Goal: Task Accomplishment & Management: Use online tool/utility

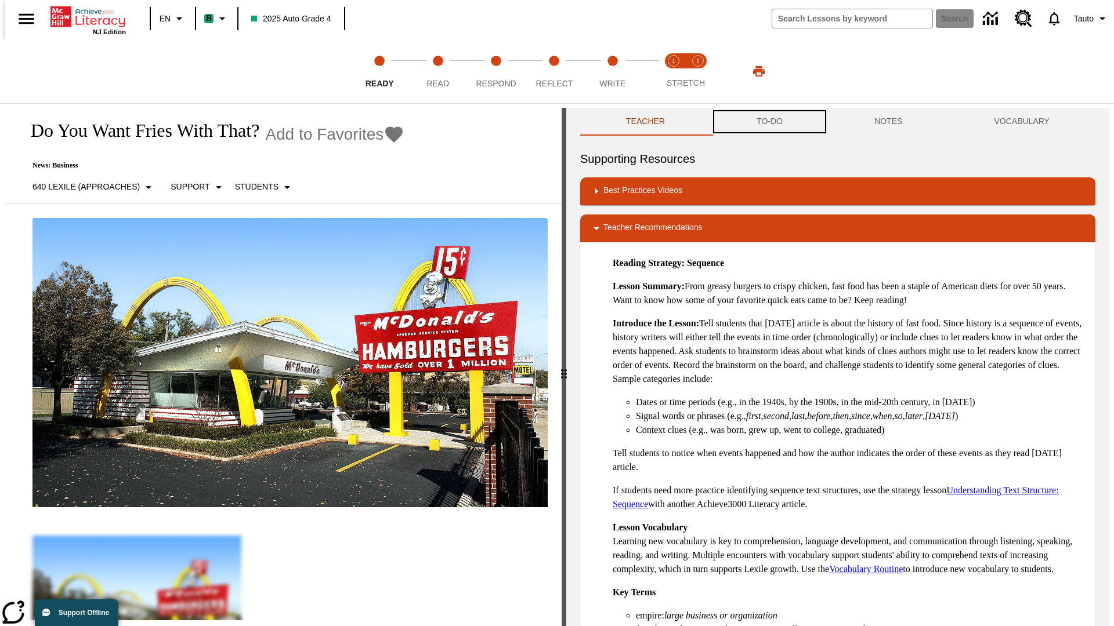
click at [769, 122] on button "TO-DO" at bounding box center [770, 122] width 118 height 28
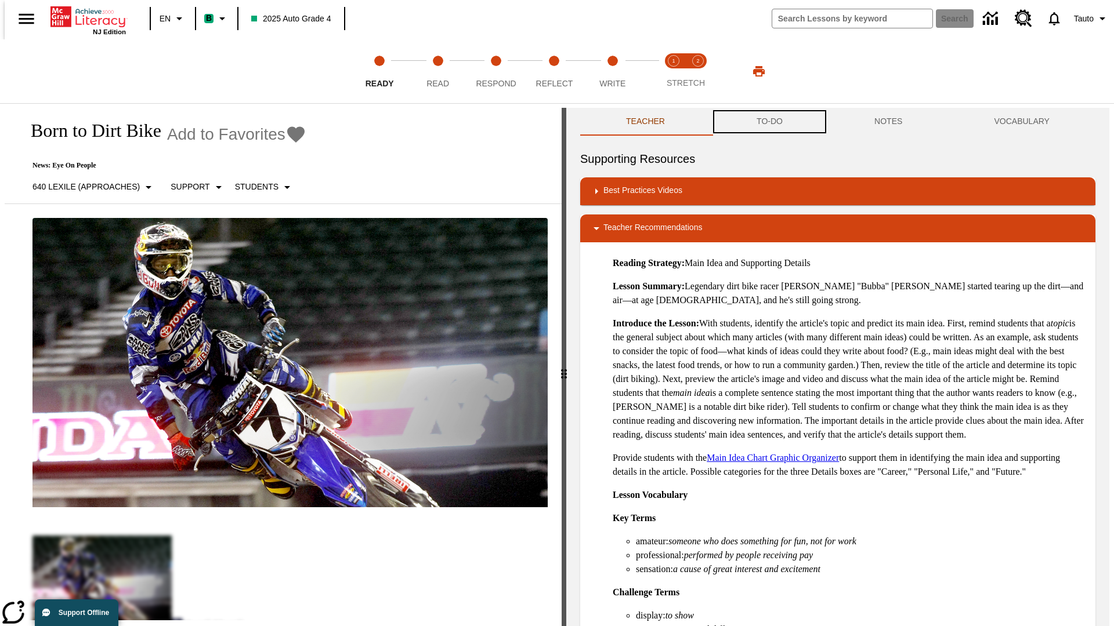
click at [769, 122] on button "TO-DO" at bounding box center [770, 122] width 118 height 28
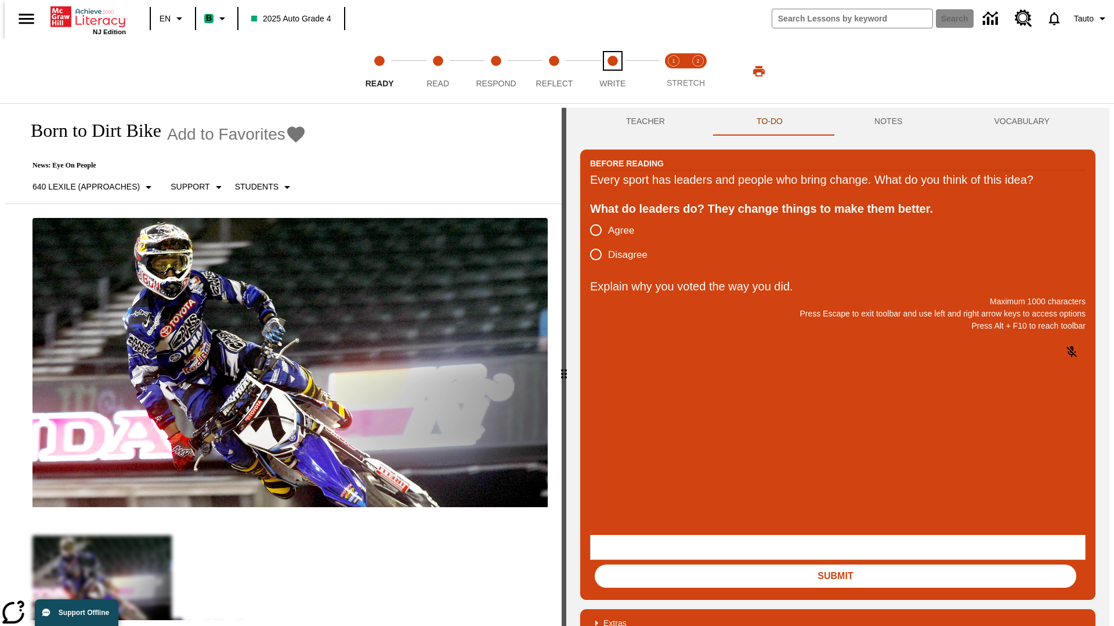
click at [612, 71] on span "Write" at bounding box center [612, 78] width 26 height 21
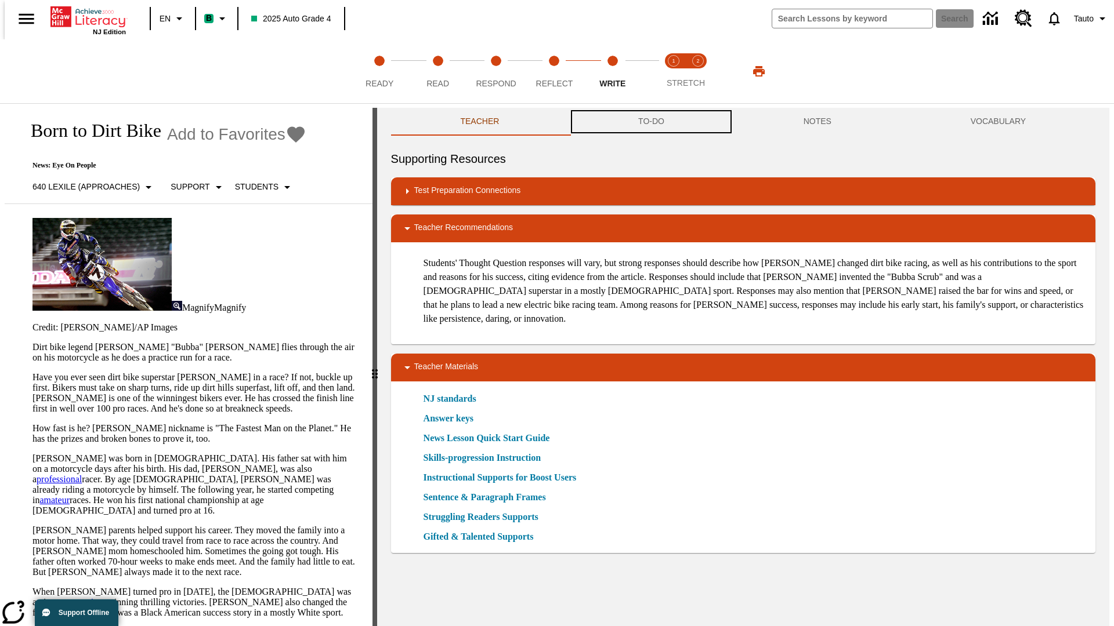
scroll to position [1, 0]
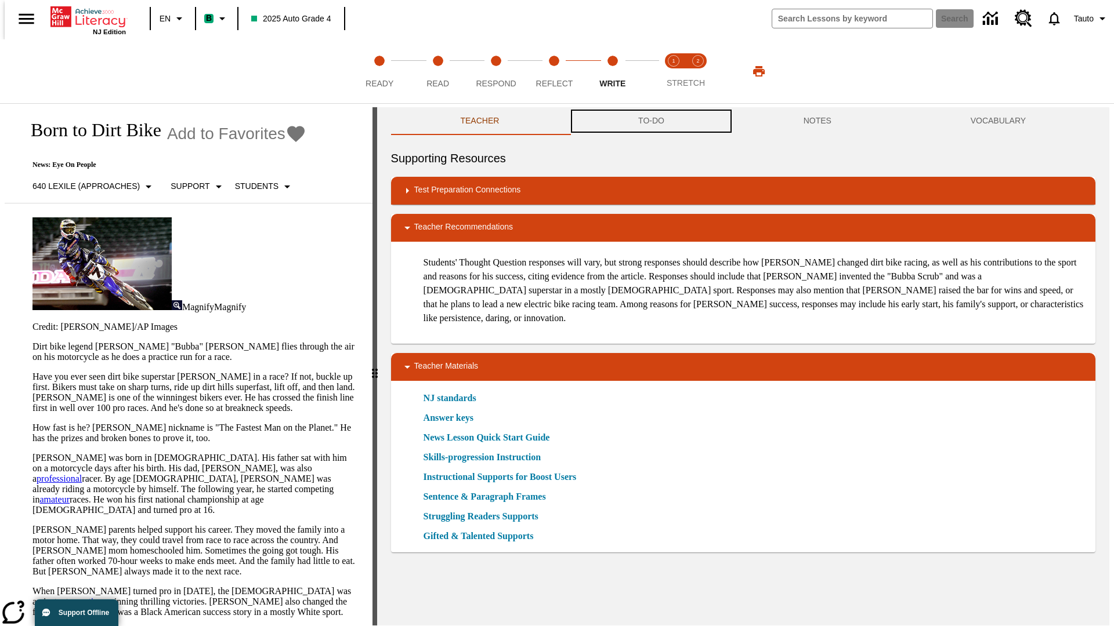
click at [650, 122] on button "TO-DO" at bounding box center [650, 121] width 165 height 28
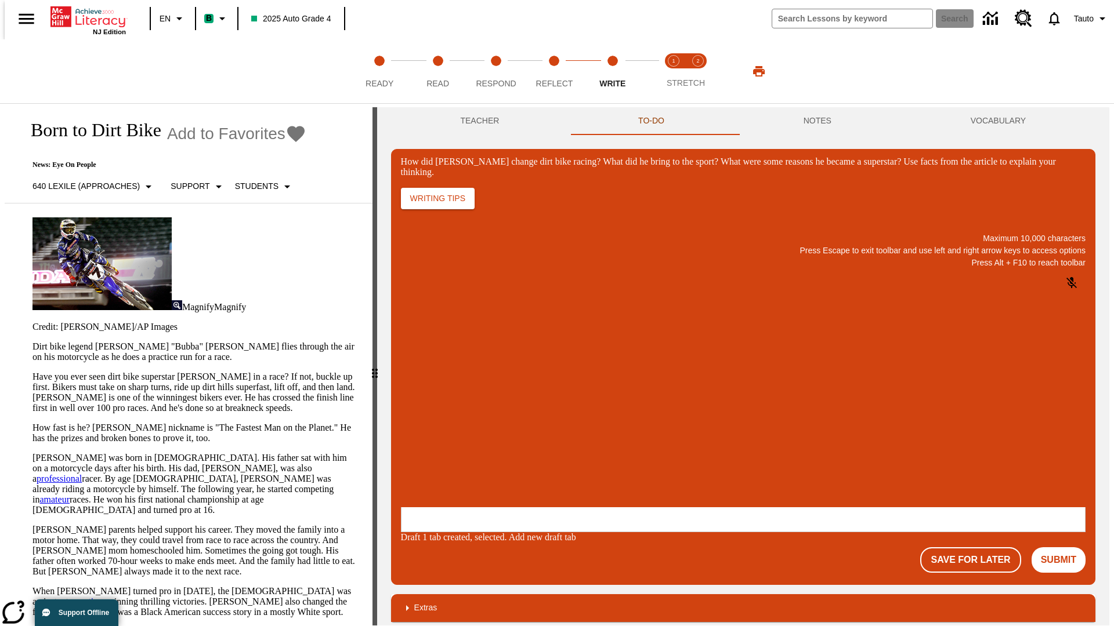
scroll to position [0, 0]
click at [570, 433] on p "One change Stewart brought to dirt bike racing was…" at bounding box center [487, 437] width 165 height 21
click at [425, 387] on span "Copy" at bounding box center [414, 391] width 19 height 9
click at [570, 433] on p "How did Stewart change dirt bike racing? What did he bring to the sport? What w…" at bounding box center [487, 432] width 165 height 10
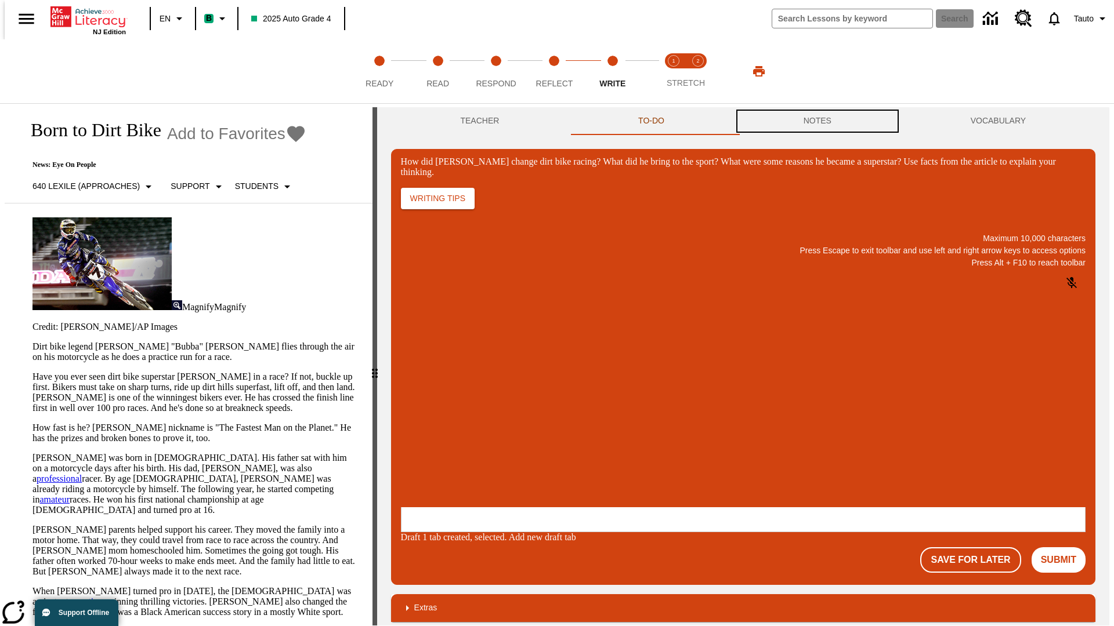
click at [819, 121] on button "NOTES" at bounding box center [817, 121] width 167 height 28
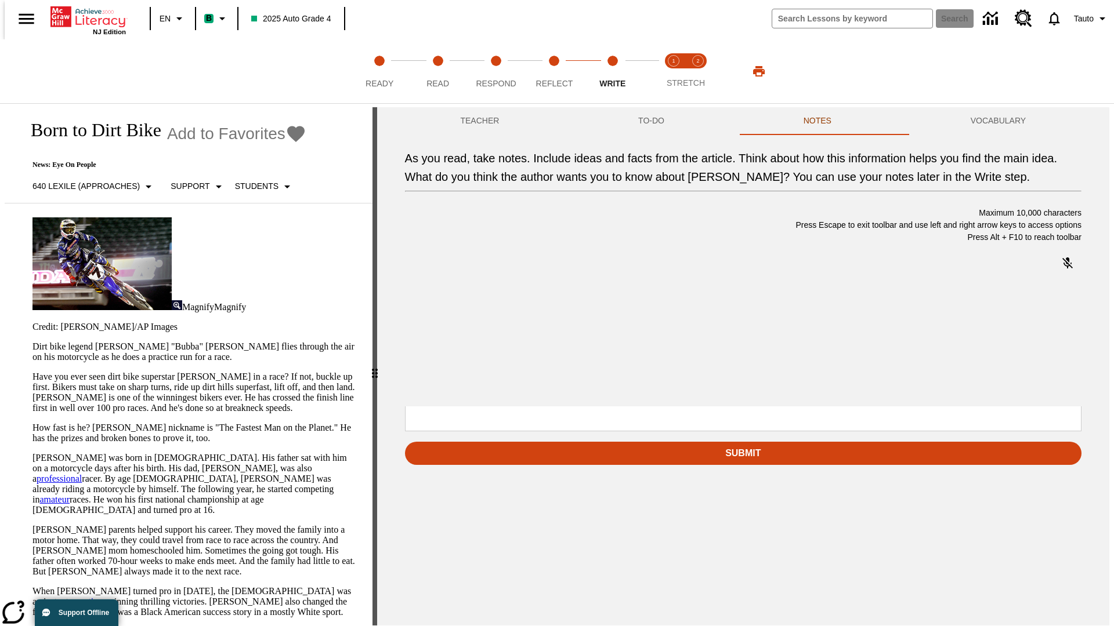
click at [574, 333] on p "As you read, take notes. Include ideas and facts from the article. Think about …" at bounding box center [491, 332] width 165 height 10
click at [479, 295] on span "Copy" at bounding box center [488, 290] width 19 height 9
